Goal: Entertainment & Leisure: Consume media (video, audio)

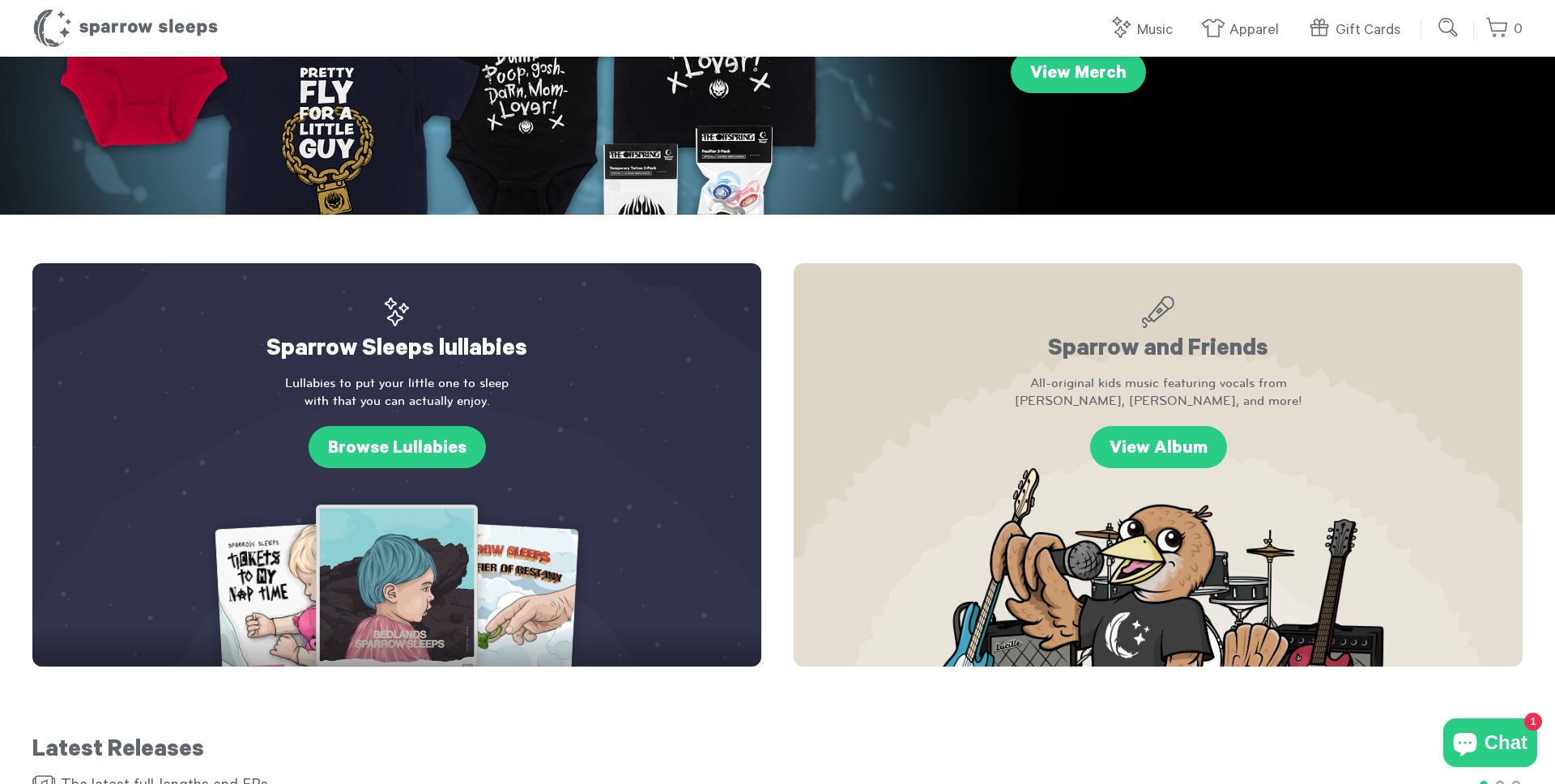
scroll to position [353, 0]
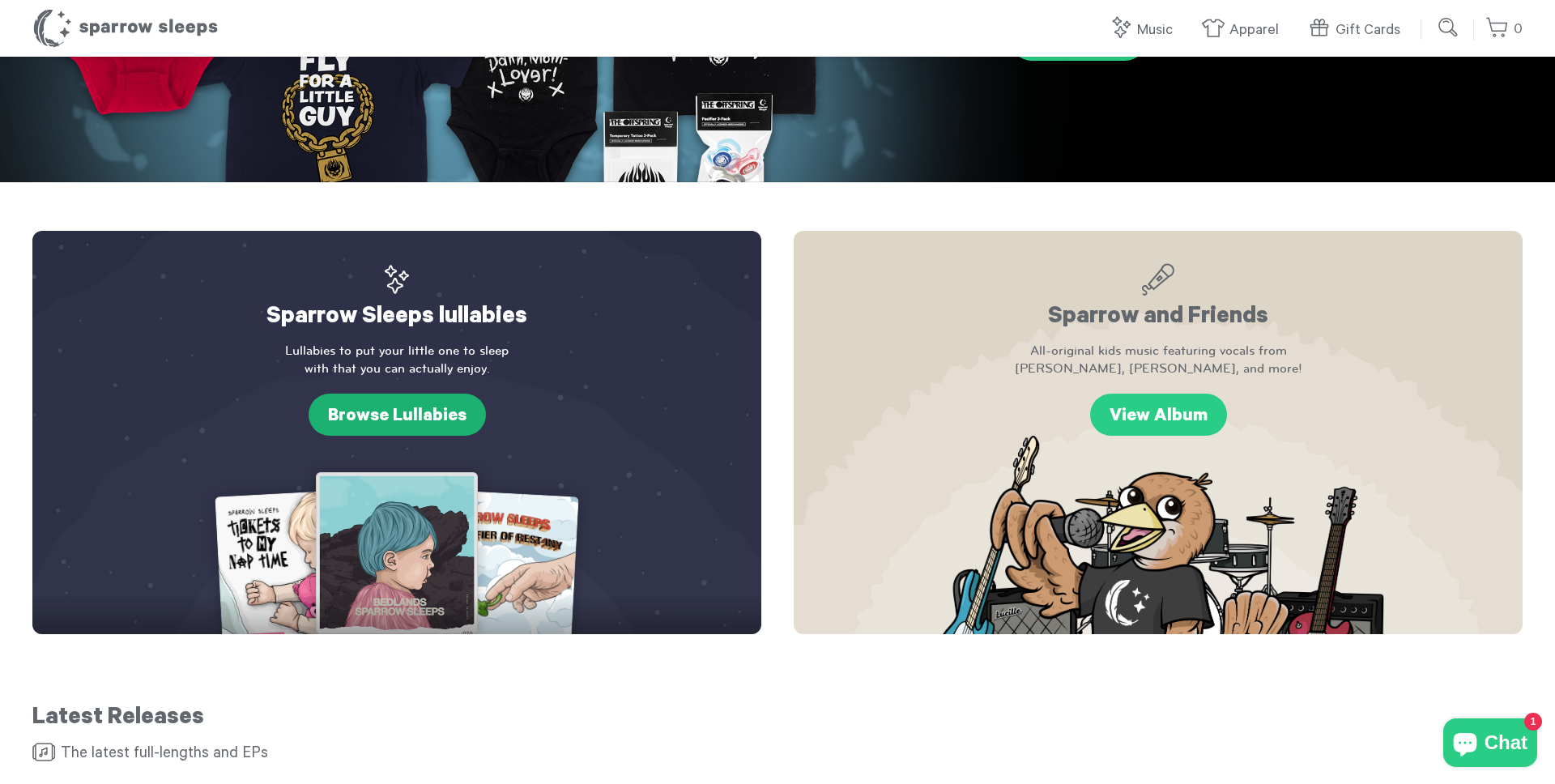
click at [418, 424] on link "Browse Lullabies" at bounding box center [397, 414] width 177 height 42
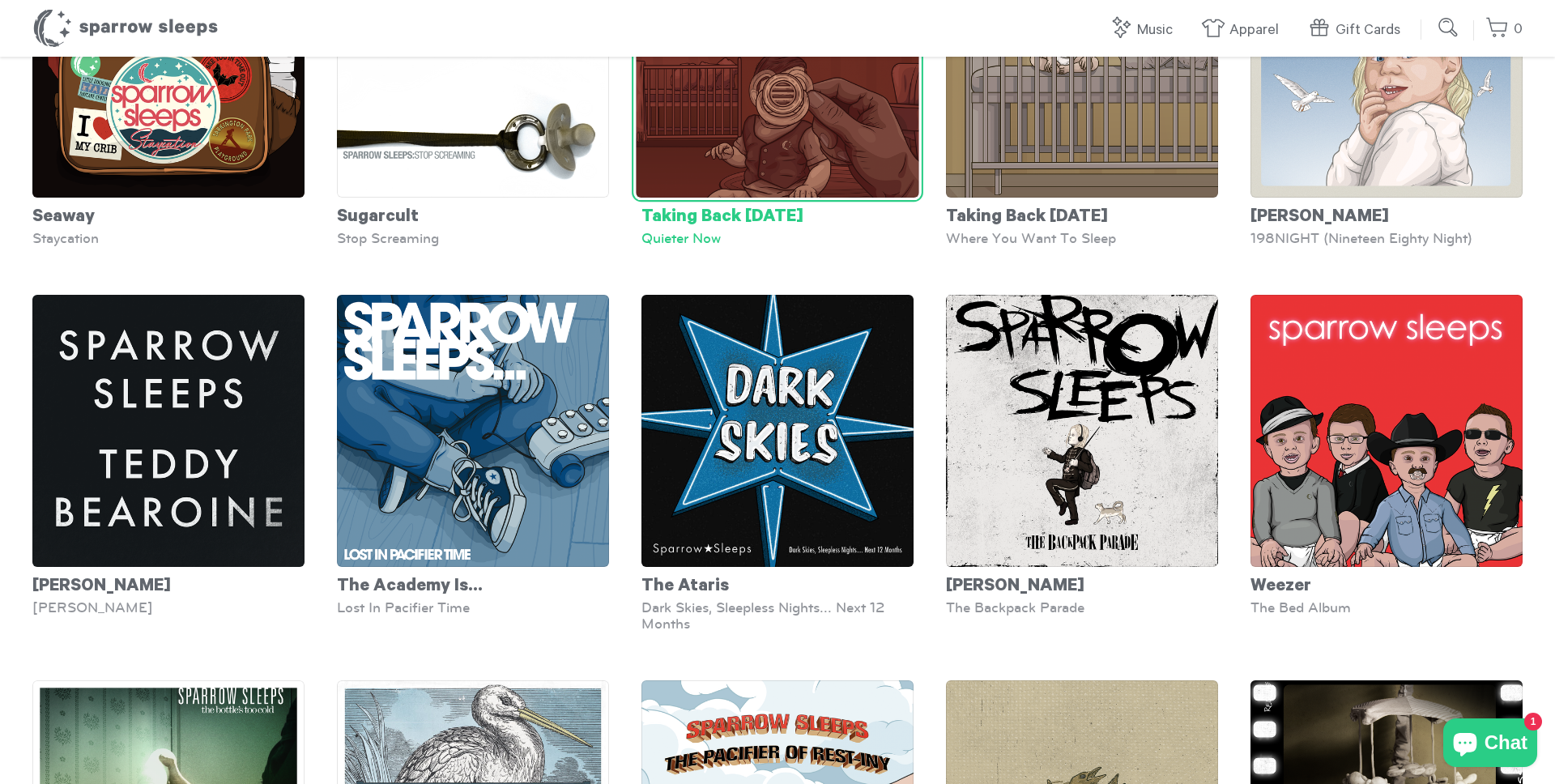
scroll to position [5873, 0]
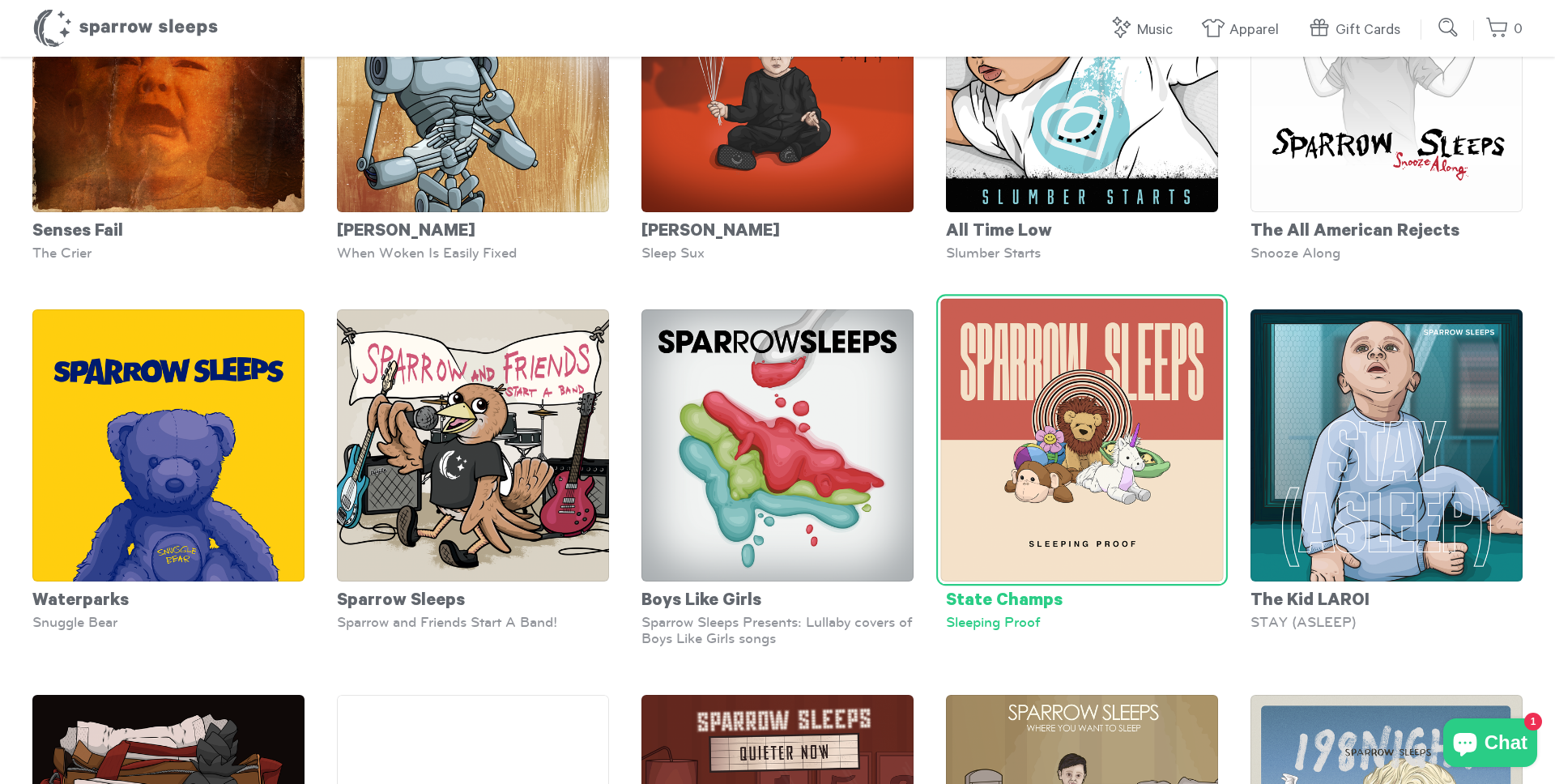
scroll to position [5125, 0]
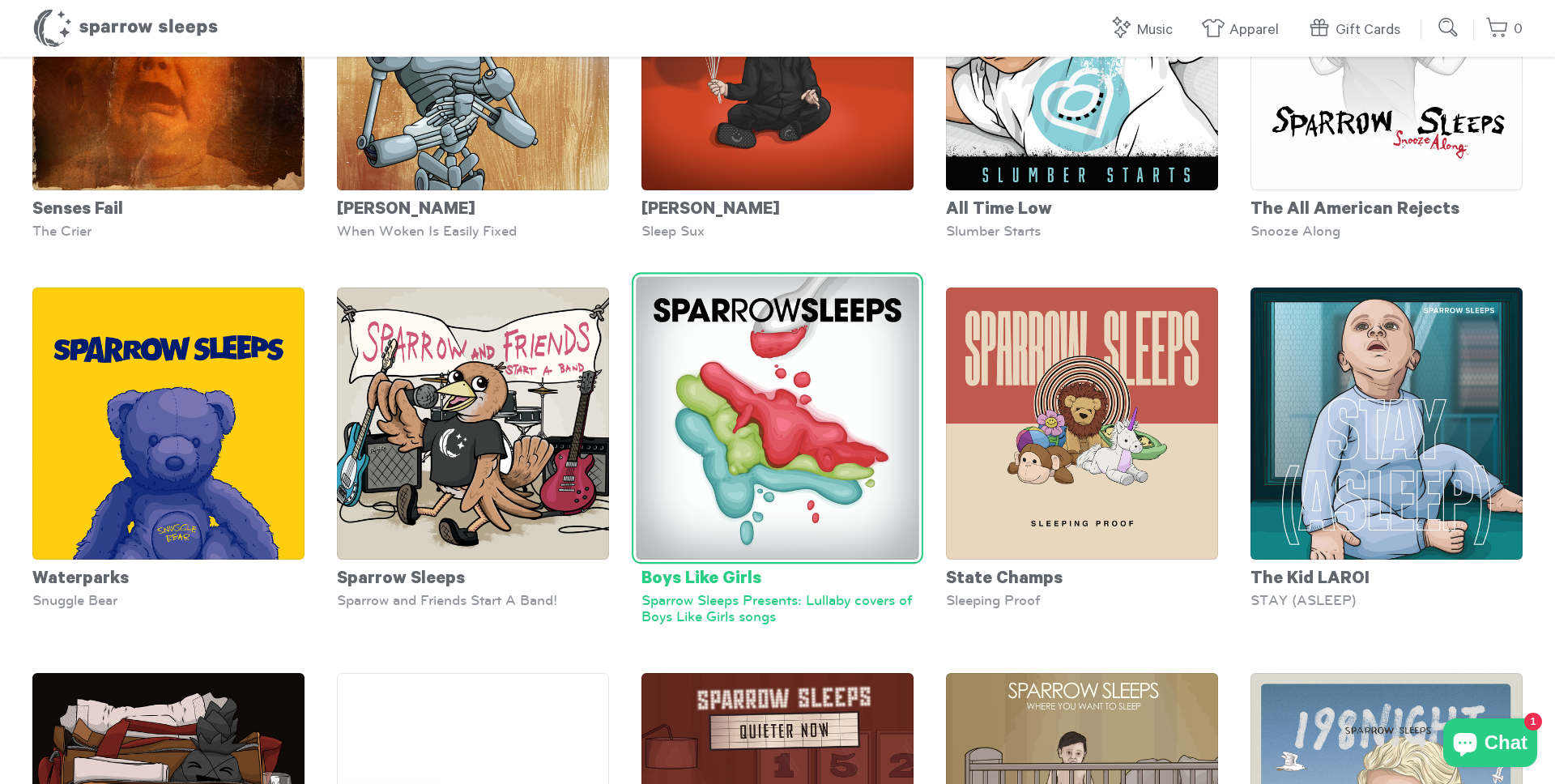
click at [774, 472] on img at bounding box center [776, 418] width 282 height 282
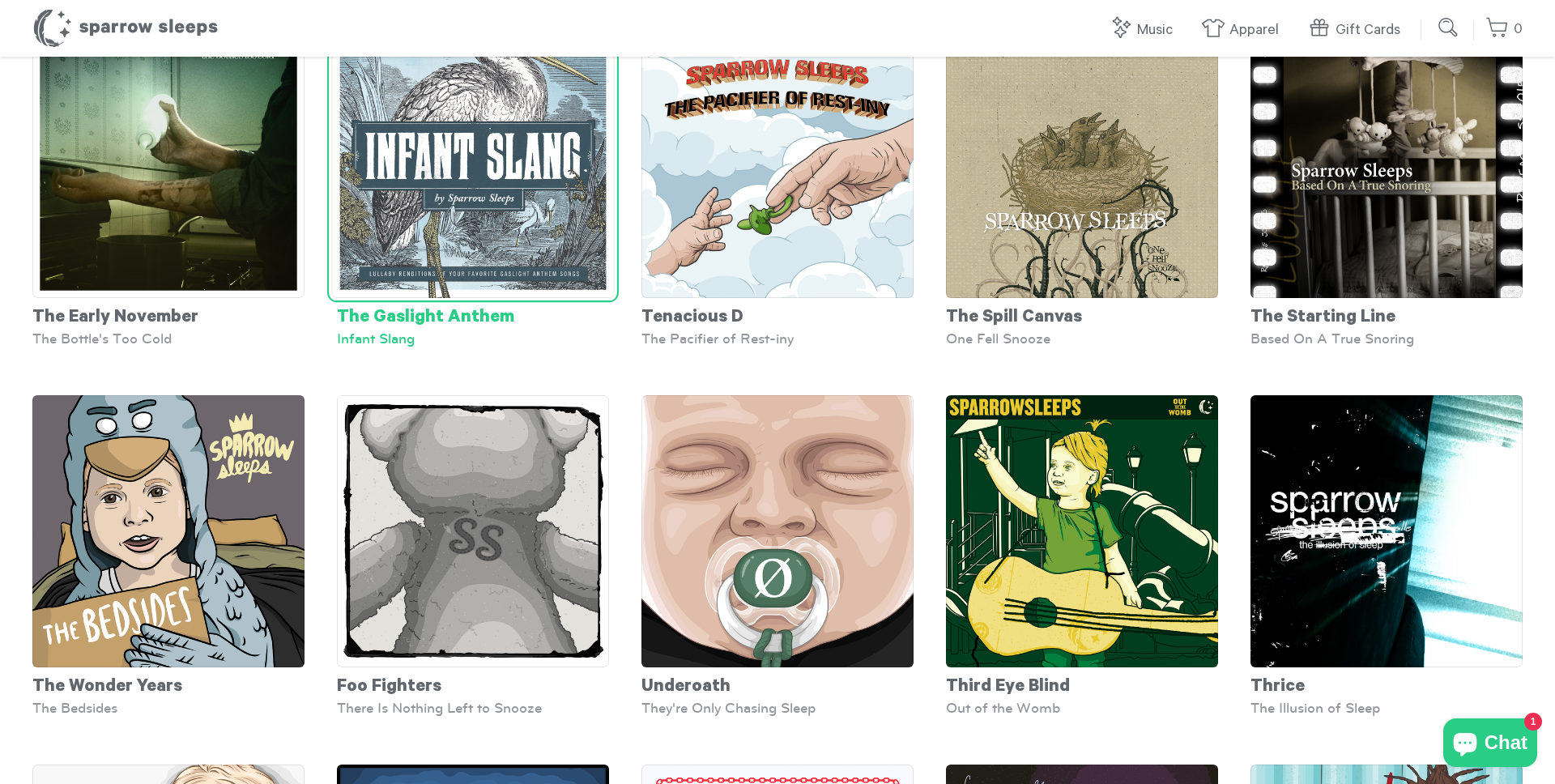
scroll to position [6545, 0]
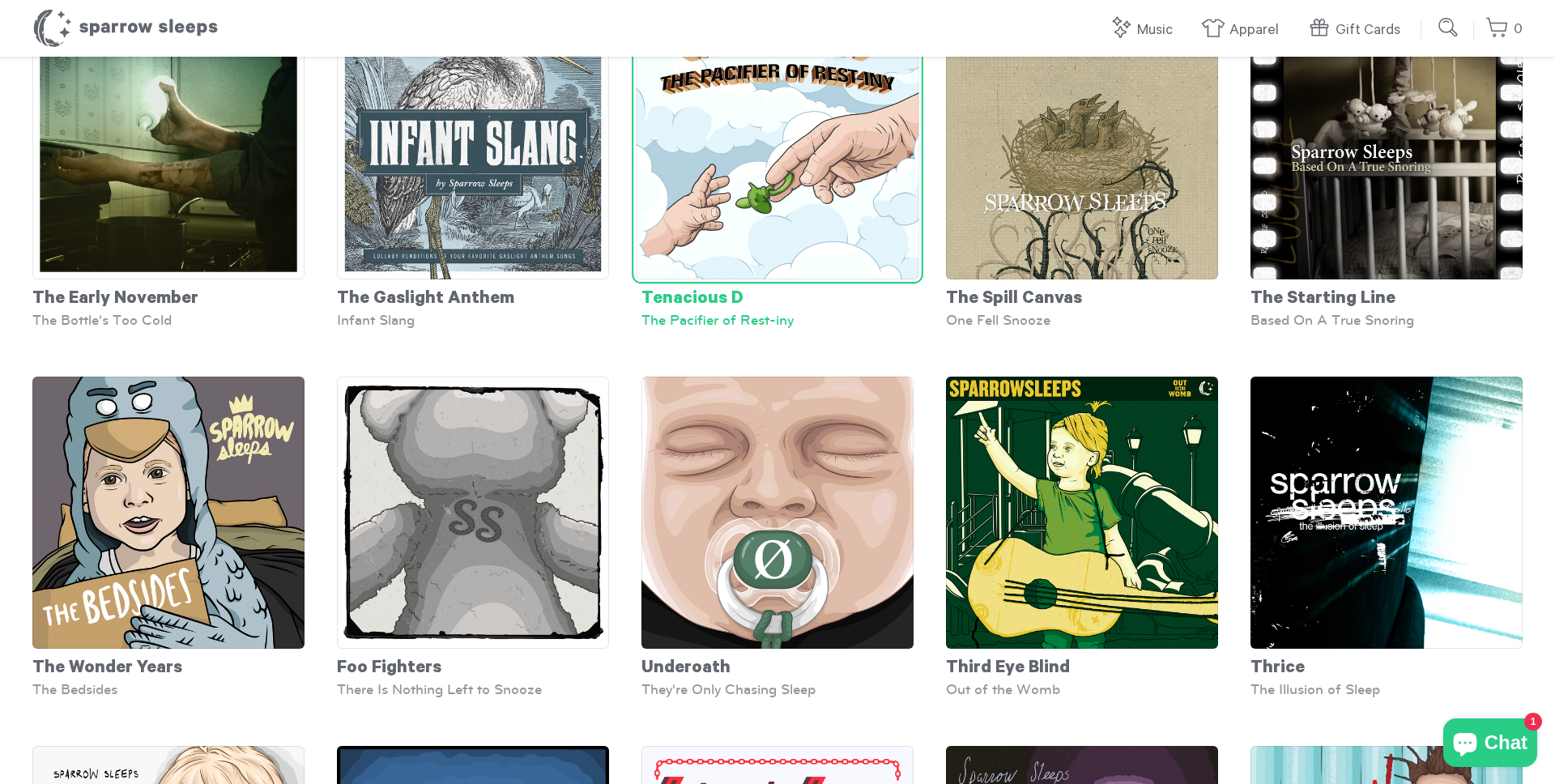
click at [728, 313] on div "The Pacifier of Rest-iny" at bounding box center [777, 320] width 272 height 16
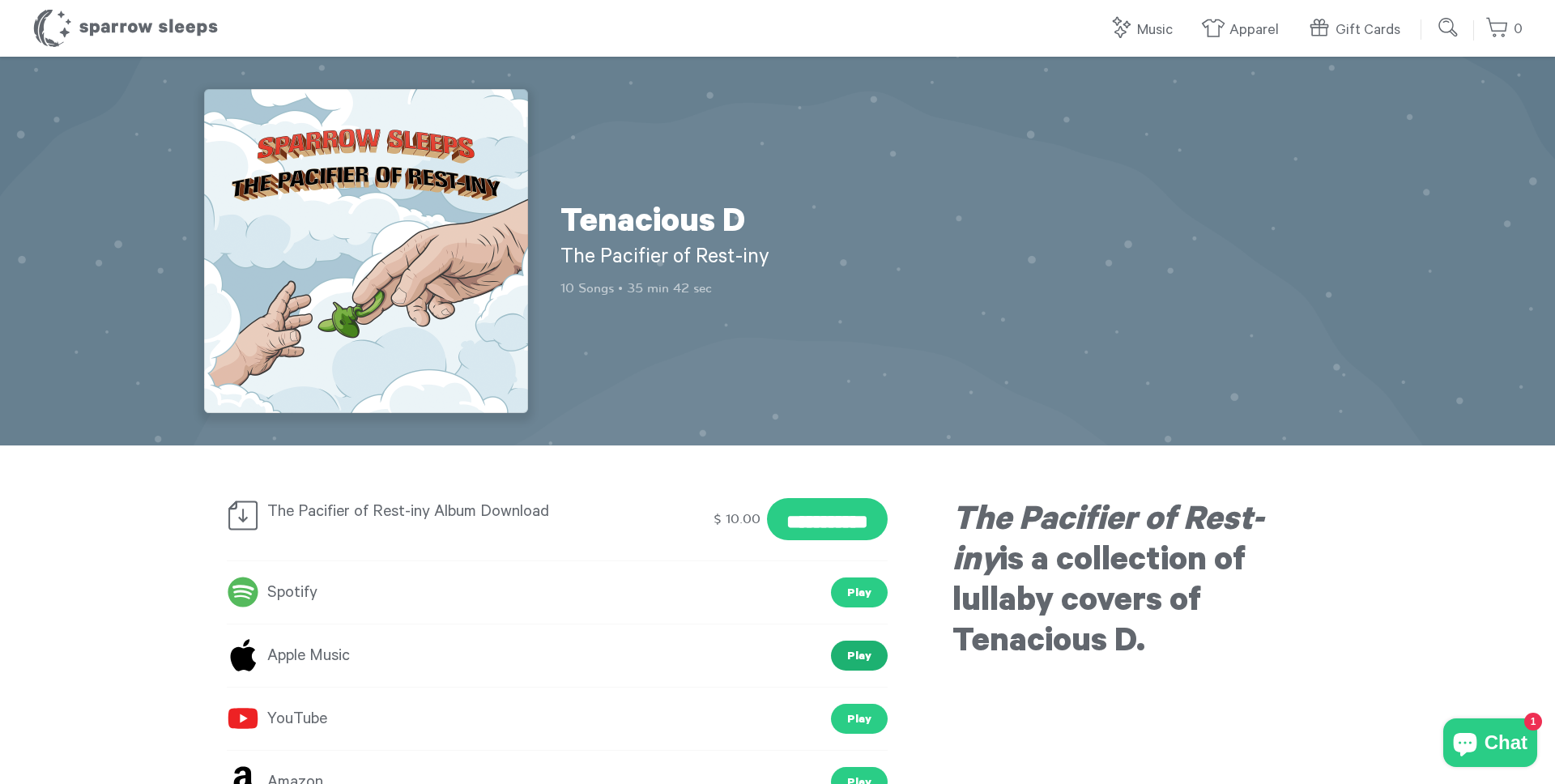
click at [839, 662] on link "Play" at bounding box center [859, 656] width 56 height 30
